Goal: Navigation & Orientation: Find specific page/section

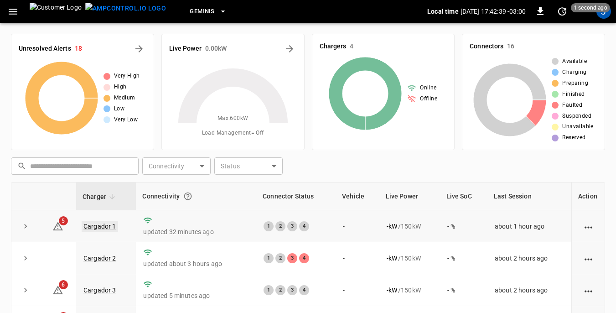
click at [102, 225] on link "Cargador 1" at bounding box center [100, 226] width 37 height 11
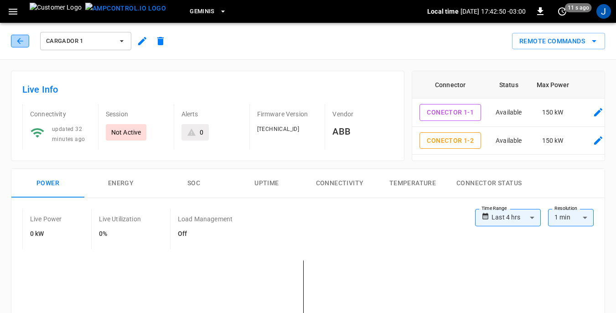
click at [20, 39] on icon "button" at bounding box center [20, 41] width 9 height 9
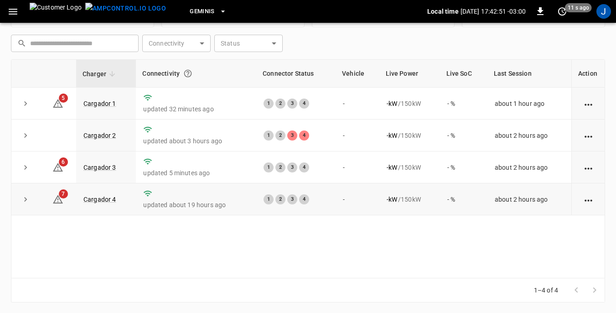
scroll to position [123, 0]
click at [104, 200] on link "Cargador 4" at bounding box center [100, 198] width 37 height 11
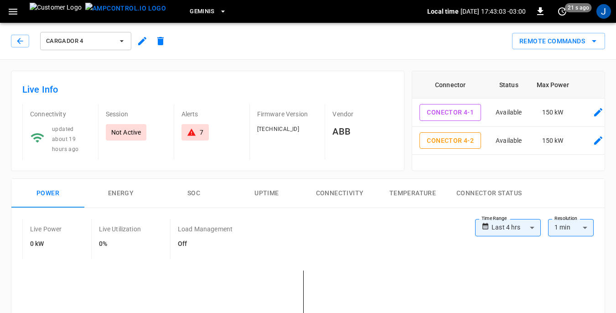
click at [122, 41] on icon "button" at bounding box center [122, 41] width 4 height 2
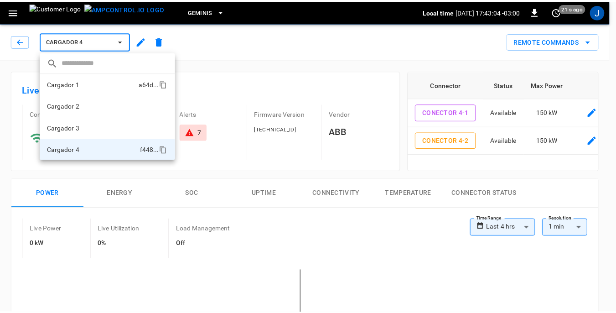
scroll to position [1, 0]
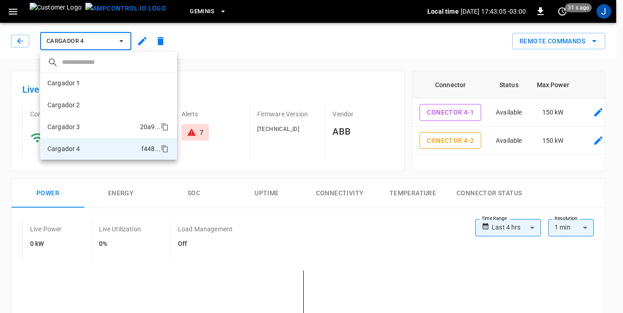
click at [83, 124] on li "Cargador 3 20a9 ..." at bounding box center [108, 127] width 137 height 22
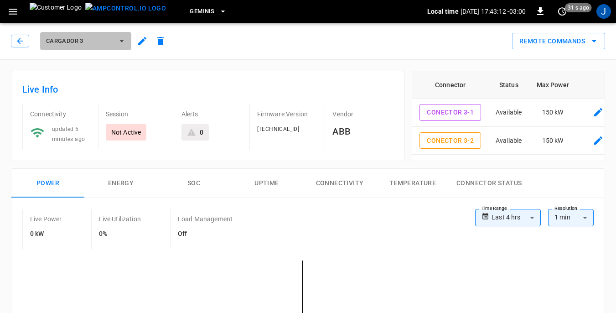
click at [121, 41] on icon "button" at bounding box center [122, 41] width 4 height 2
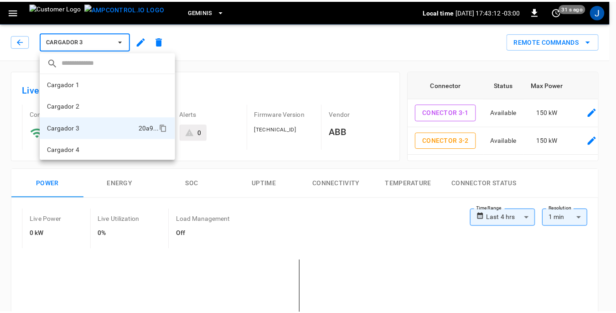
scroll to position [1, 0]
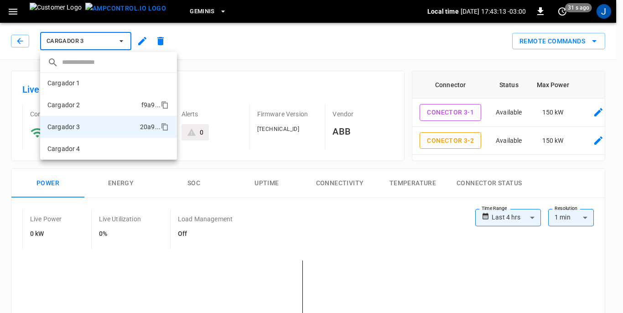
click at [92, 105] on li "Cargador 2 f9a9 ..." at bounding box center [108, 105] width 137 height 22
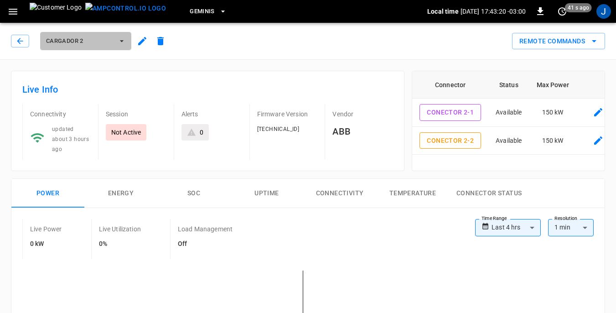
click at [121, 38] on icon "button" at bounding box center [121, 41] width 9 height 9
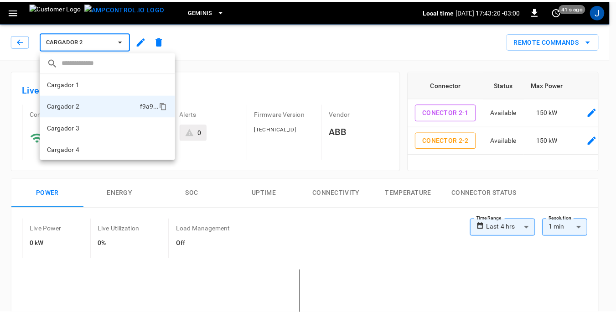
scroll to position [1, 0]
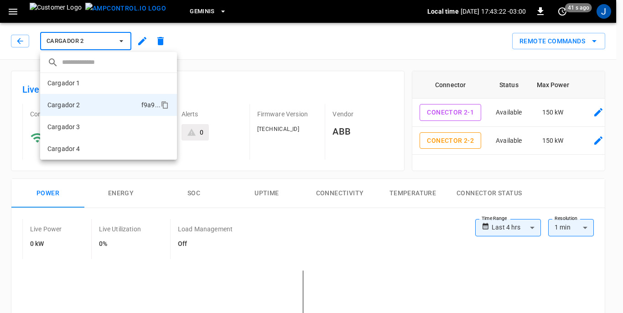
click at [19, 39] on div at bounding box center [311, 156] width 623 height 313
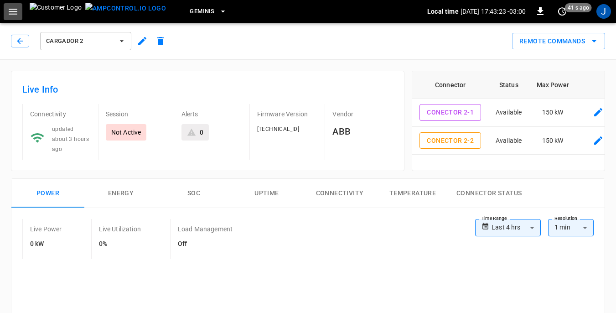
click at [13, 13] on icon "button" at bounding box center [12, 11] width 11 height 11
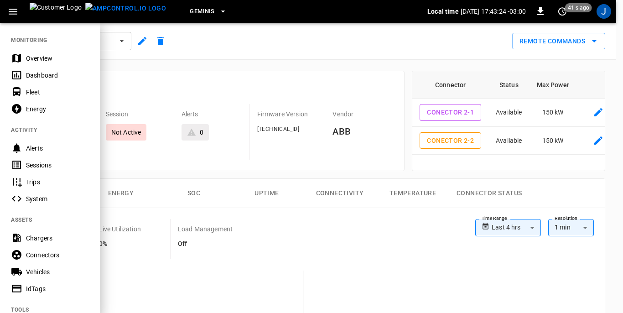
click at [42, 74] on div "Dashboard" at bounding box center [57, 75] width 63 height 9
